Goal: Transaction & Acquisition: Purchase product/service

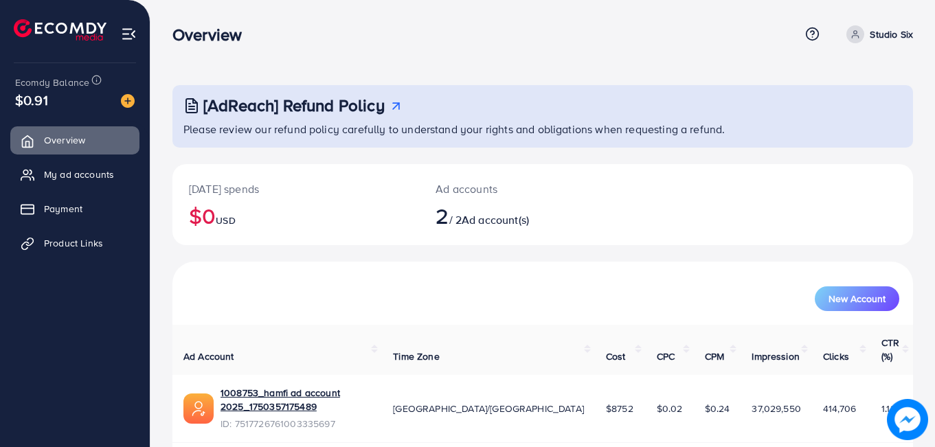
scroll to position [1, 0]
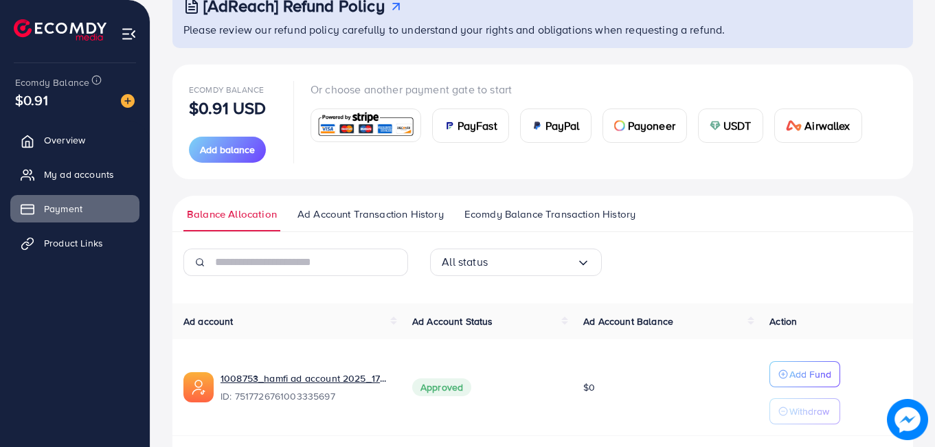
scroll to position [99, 0]
click at [734, 123] on span "USDT" at bounding box center [737, 126] width 28 height 16
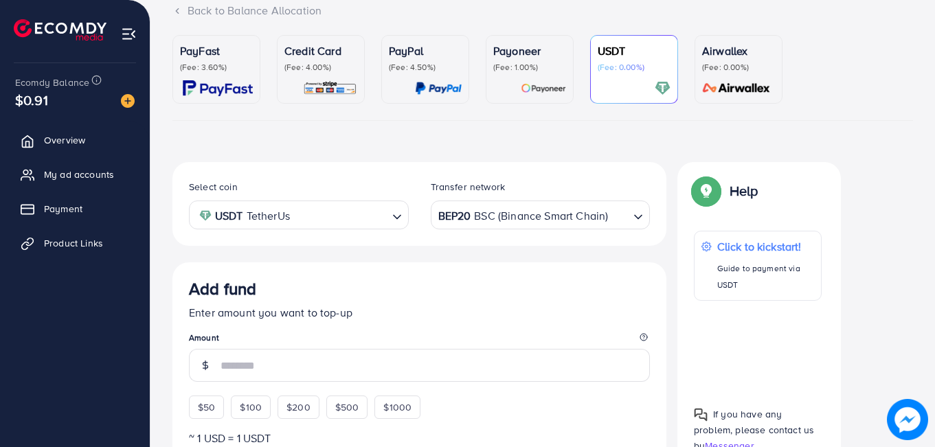
scroll to position [241, 0]
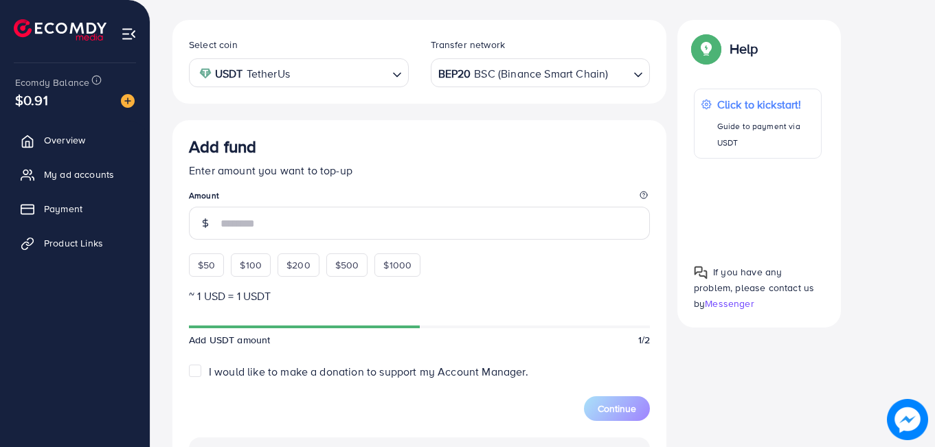
click at [324, 221] on input "number" at bounding box center [435, 223] width 429 height 33
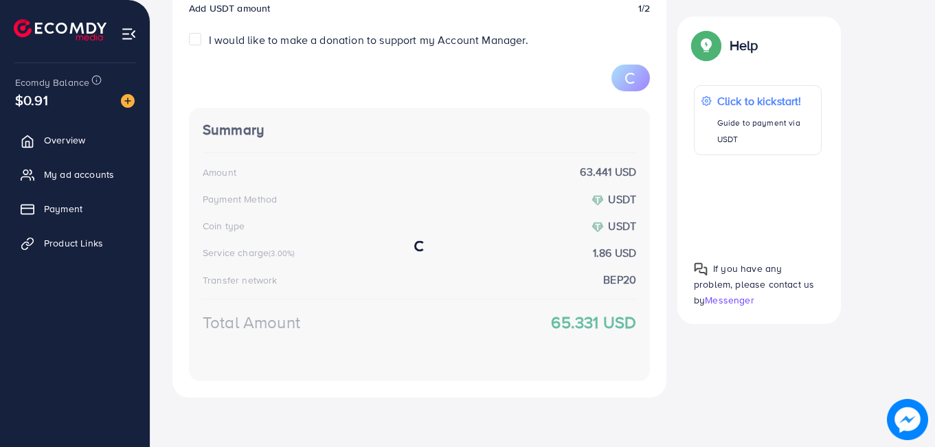
scroll to position [592, 0]
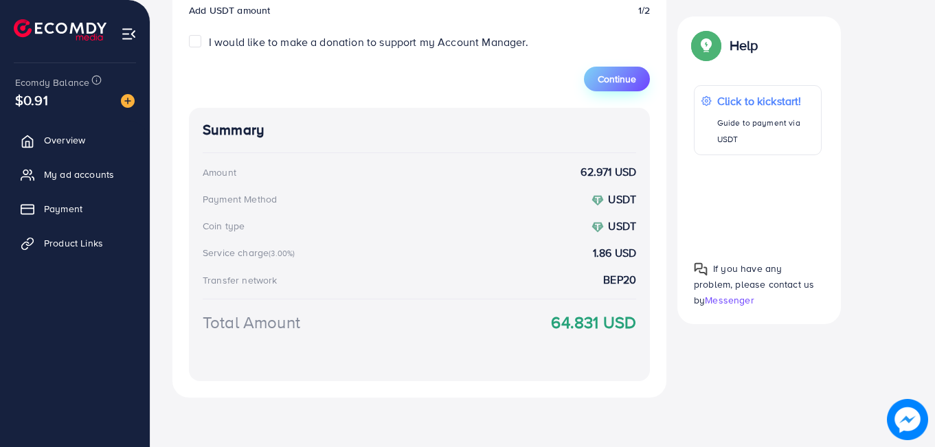
type input "**"
click at [607, 76] on span "Continue" at bounding box center [617, 79] width 38 height 14
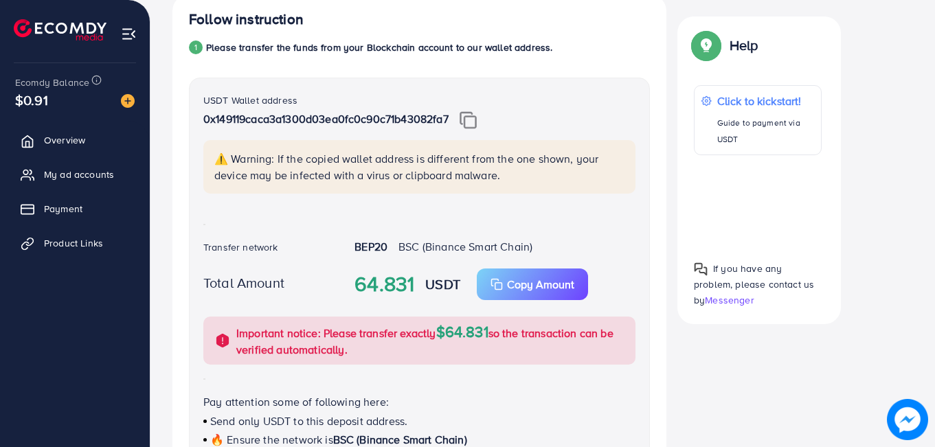
scroll to position [241, 0]
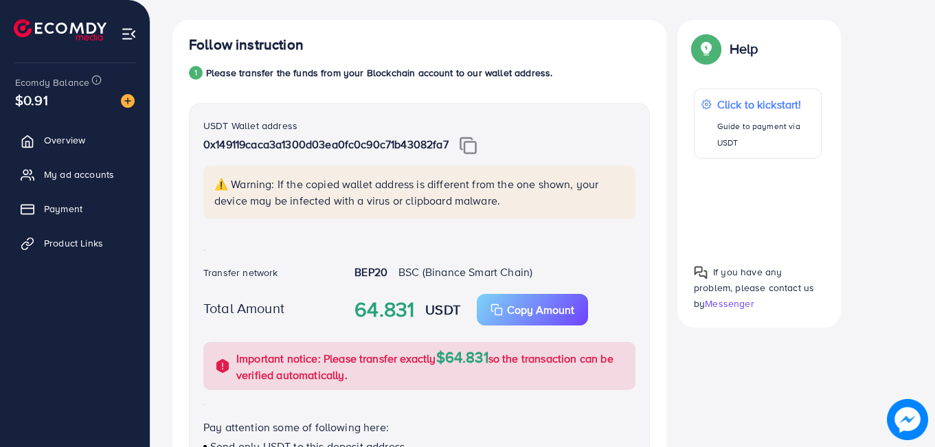
click at [477, 147] on img at bounding box center [468, 146] width 17 height 18
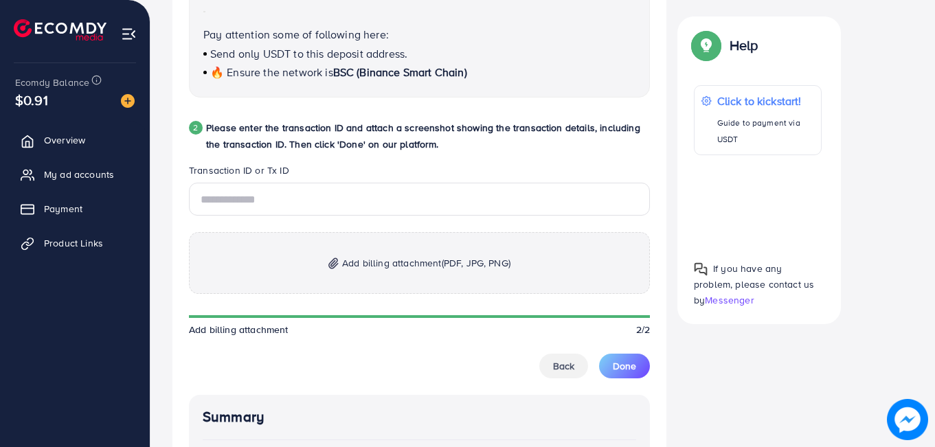
scroll to position [641, 0]
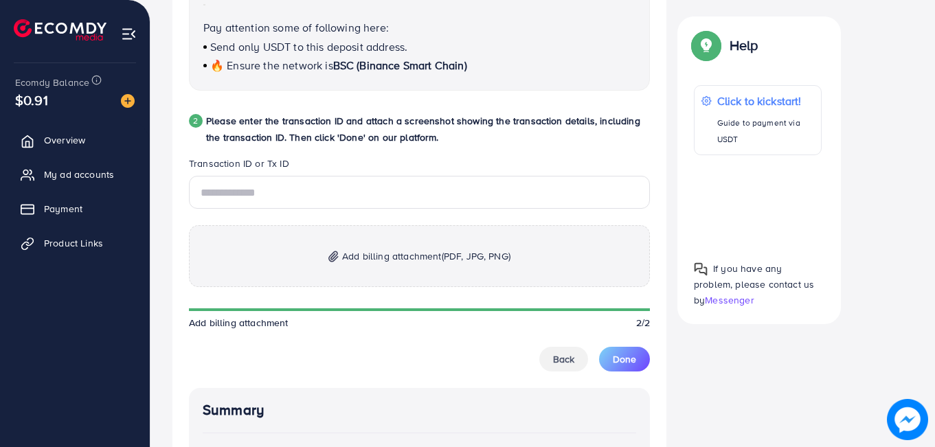
click at [431, 246] on p "Add billing attachment (PDF, JPG, PNG)" at bounding box center [419, 256] width 461 height 62
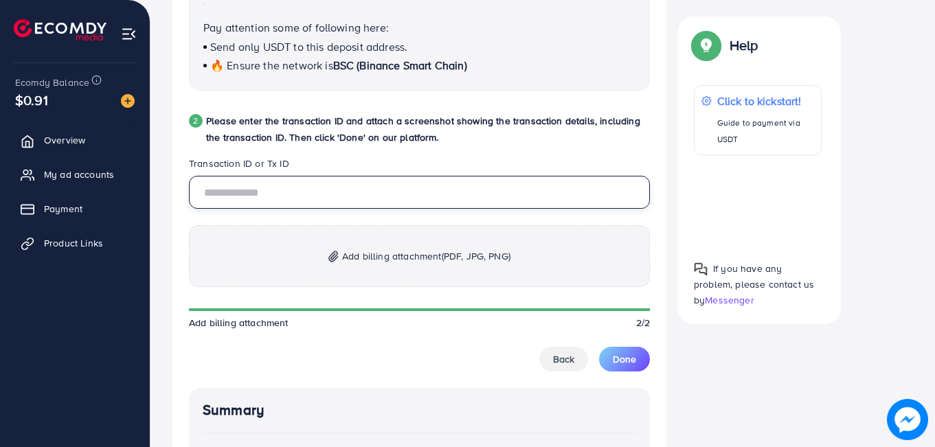
click at [319, 184] on input "text" at bounding box center [419, 192] width 461 height 33
paste input "**********"
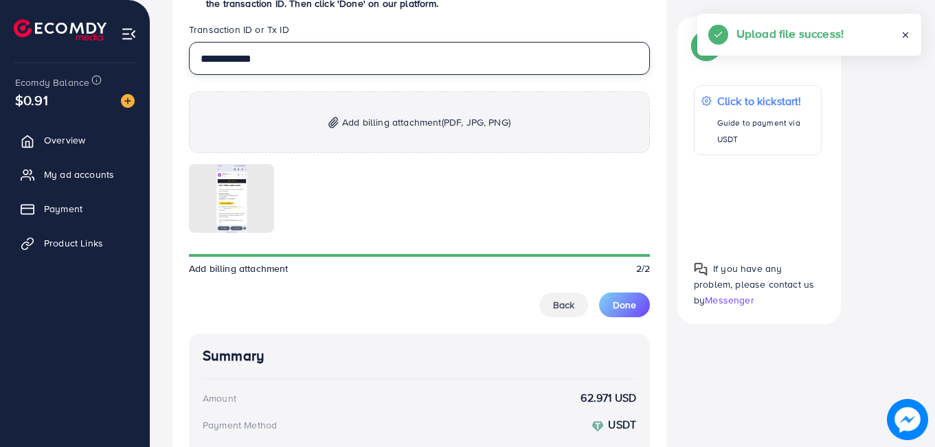
scroll to position [776, 0]
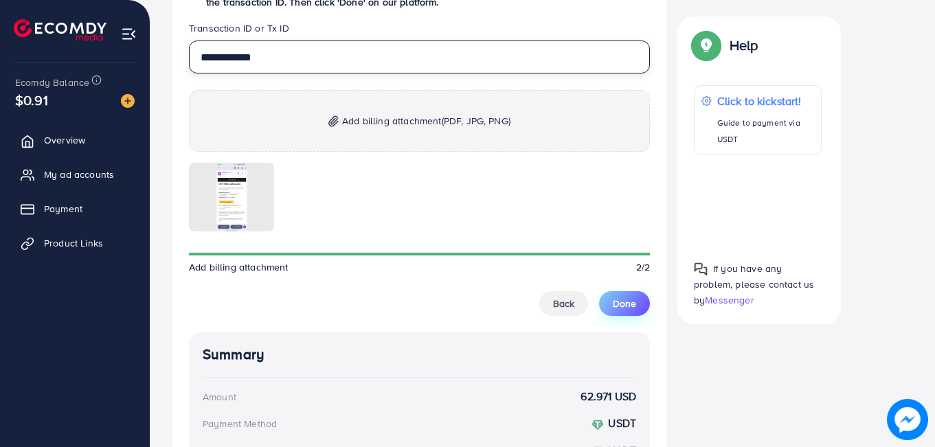
type input "**********"
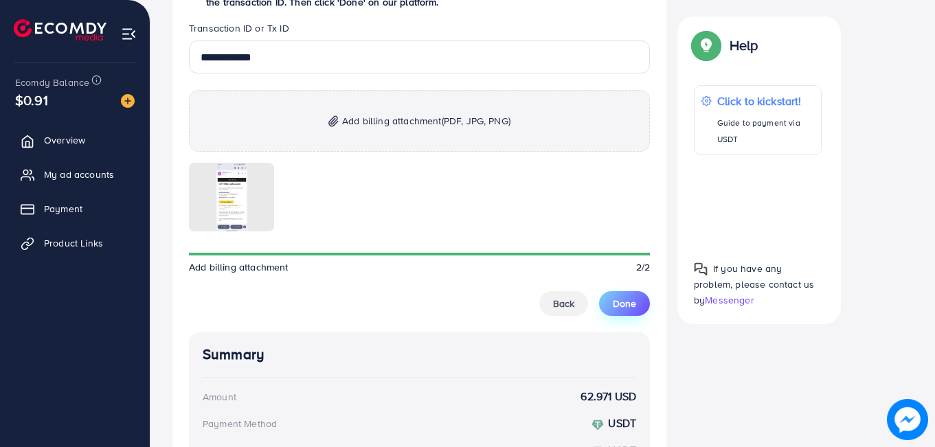
click at [617, 302] on span "Done" at bounding box center [624, 304] width 23 height 14
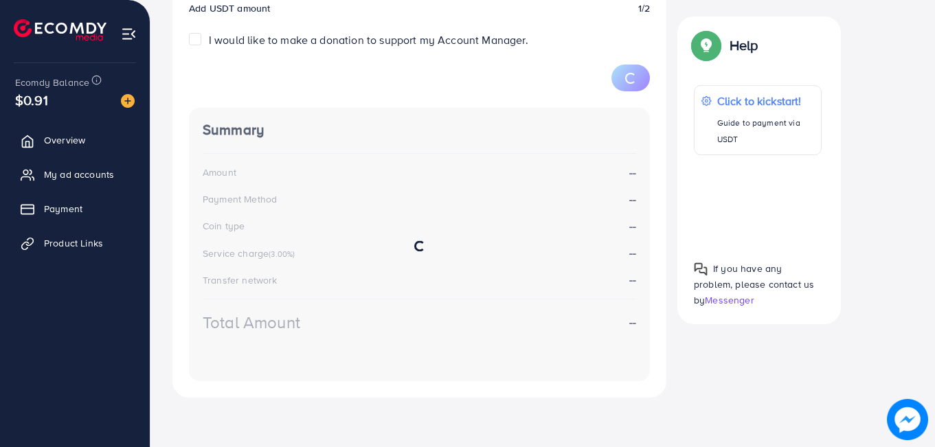
scroll to position [241, 0]
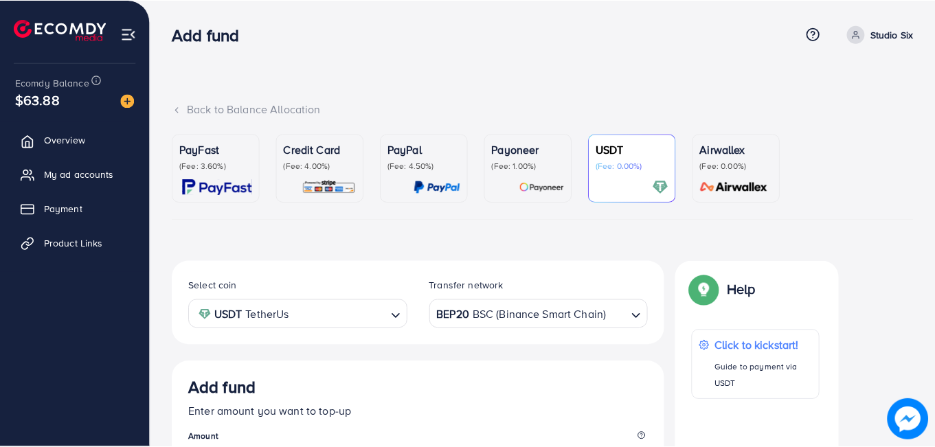
scroll to position [241, 0]
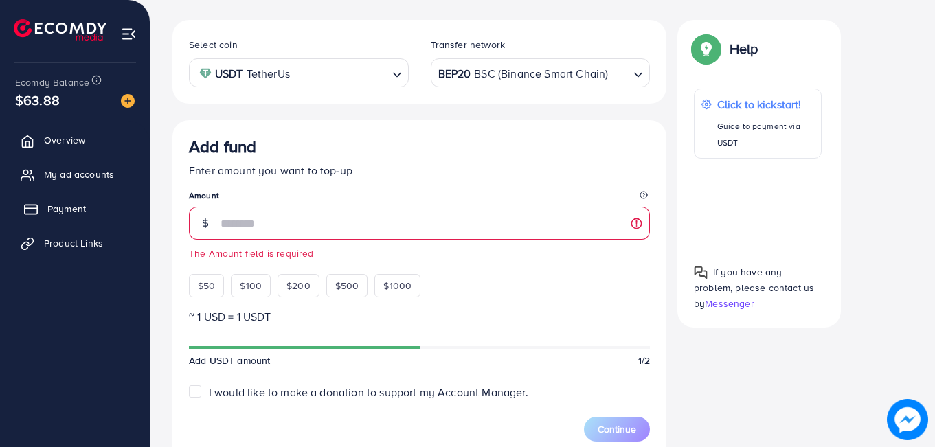
click at [66, 212] on span "Payment" at bounding box center [66, 209] width 38 height 14
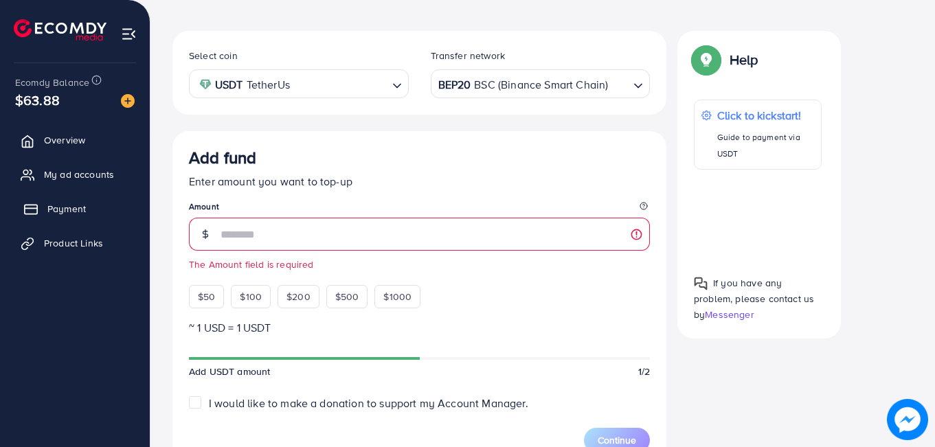
scroll to position [252, 0]
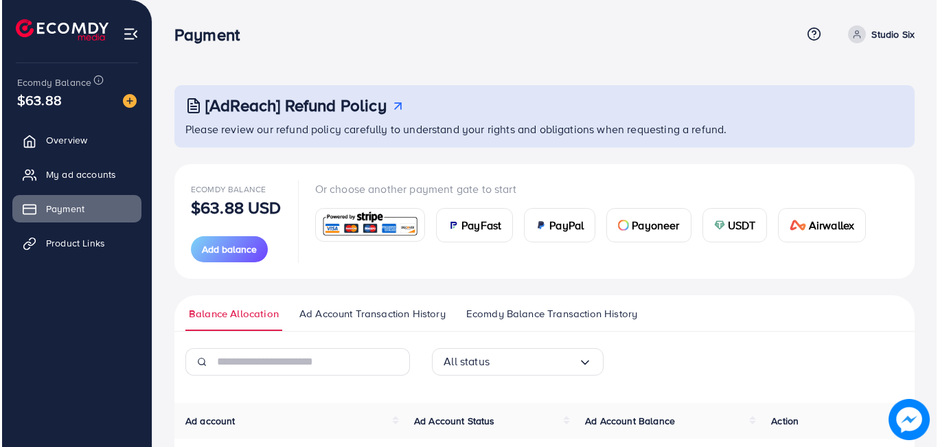
scroll to position [243, 0]
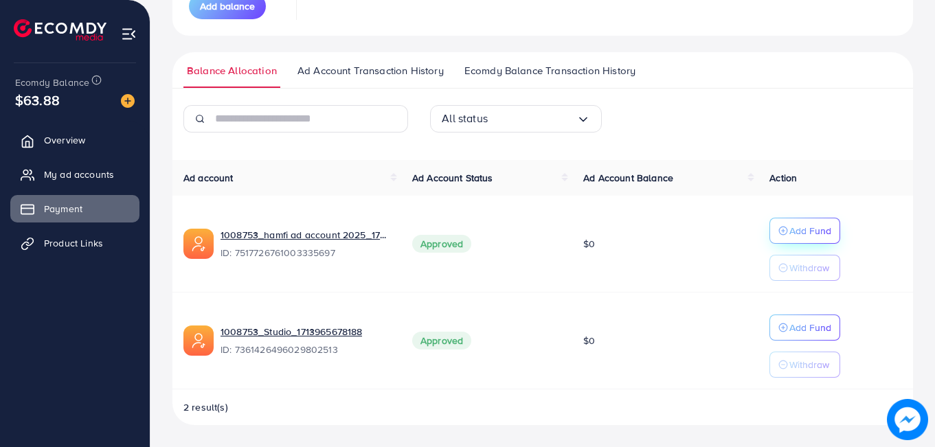
click at [804, 229] on p "Add Fund" at bounding box center [810, 231] width 42 height 16
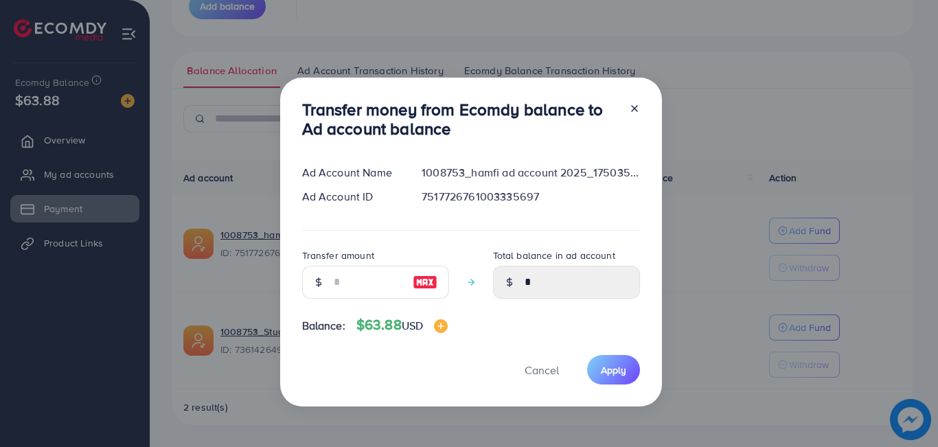
click at [413, 284] on img at bounding box center [425, 282] width 25 height 16
type input "**"
type input "*****"
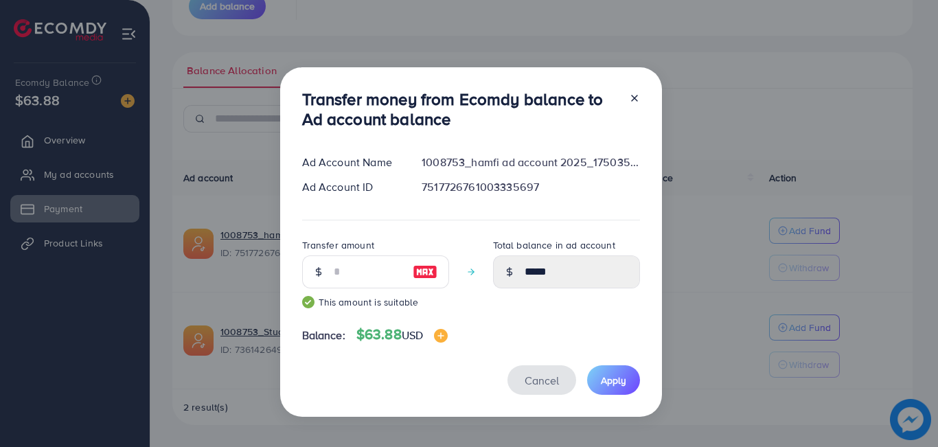
click at [571, 376] on button "Cancel" at bounding box center [542, 380] width 69 height 30
type input "*"
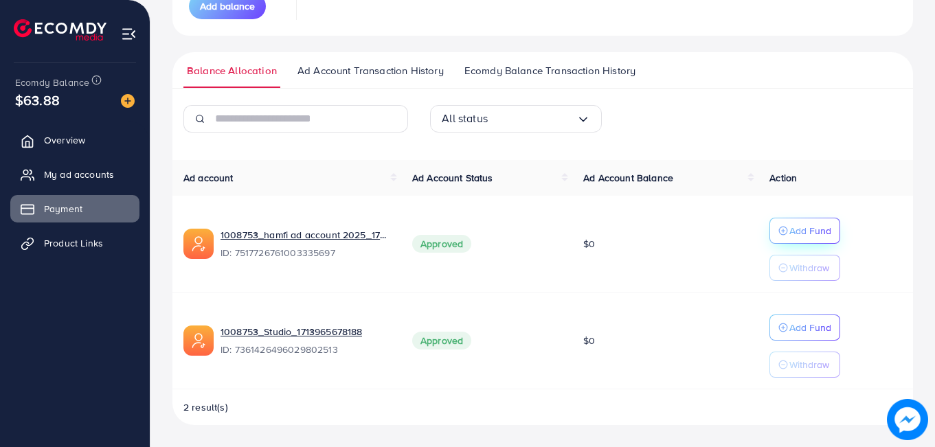
click at [804, 222] on button "Add Fund" at bounding box center [804, 231] width 71 height 26
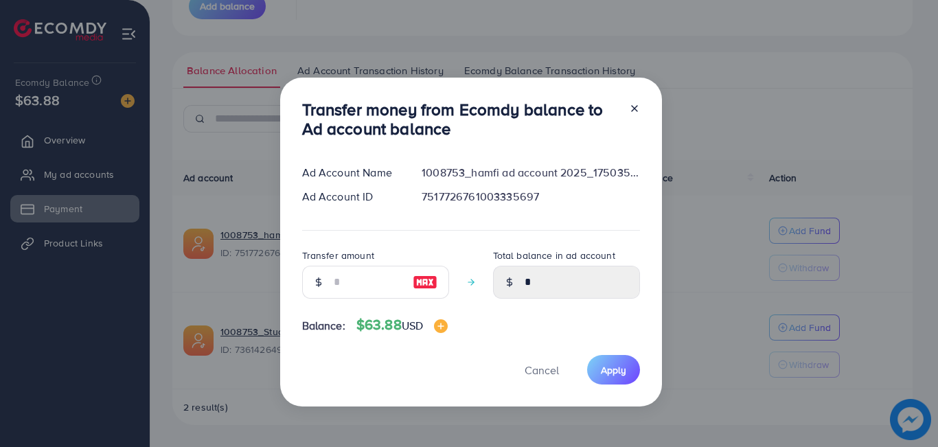
click at [427, 283] on img at bounding box center [425, 282] width 25 height 16
type input "**"
type input "*****"
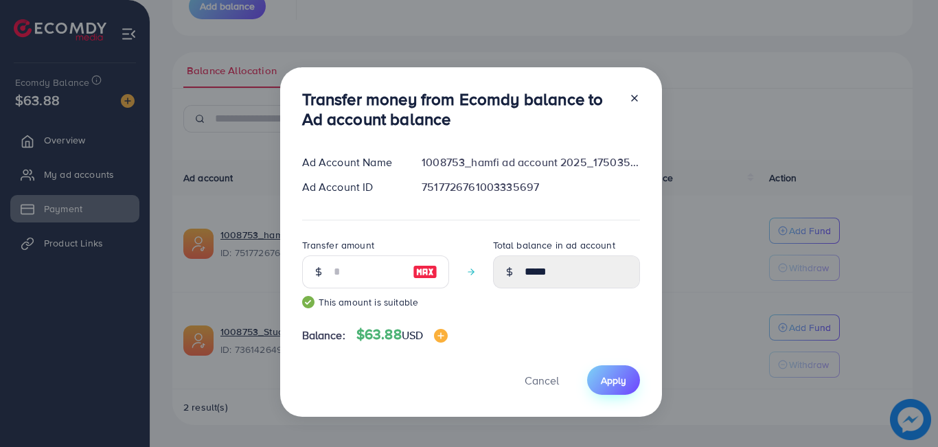
click at [618, 374] on span "Apply" at bounding box center [613, 381] width 25 height 14
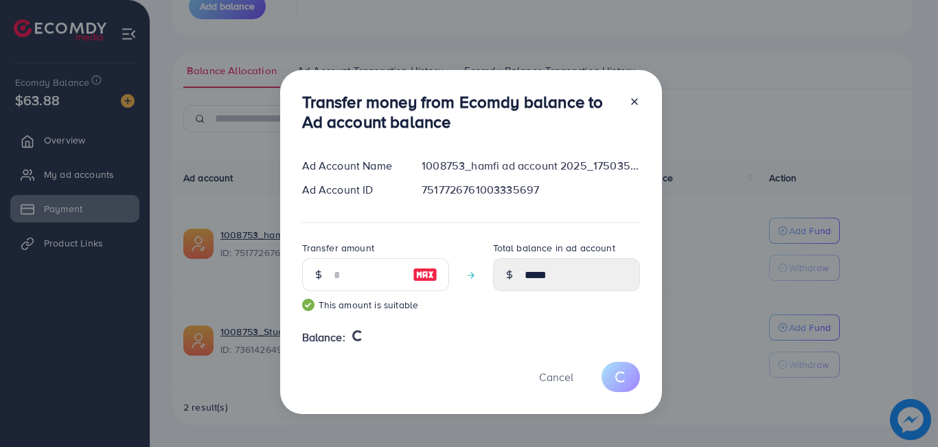
type input "*"
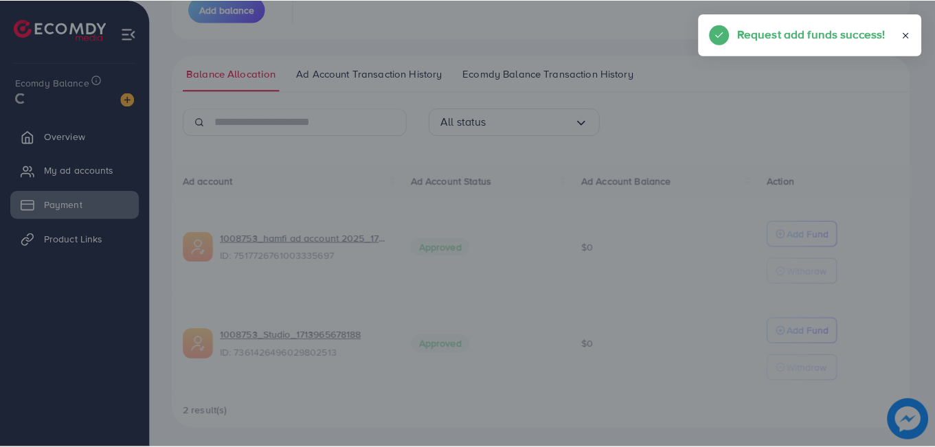
scroll to position [247, 0]
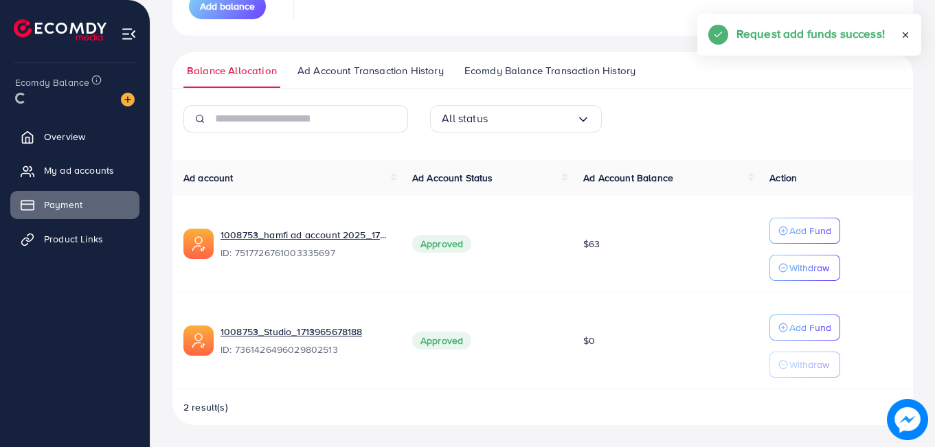
click at [56, 139] on span "Overview" at bounding box center [64, 137] width 41 height 14
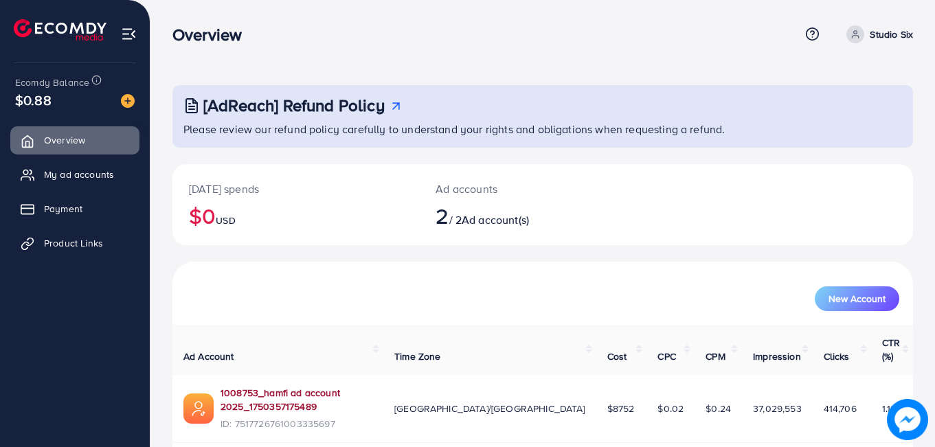
click at [311, 386] on link "1008753_hamfi ad account 2025_1750357175489" at bounding box center [297, 400] width 152 height 28
